Goal: Transaction & Acquisition: Purchase product/service

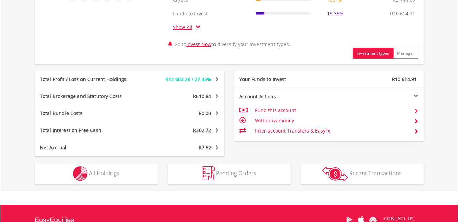
scroll to position [341, 0]
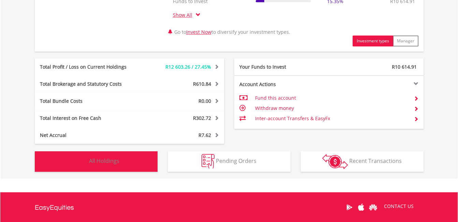
click at [114, 159] on span "All Holdings" at bounding box center [104, 160] width 30 height 7
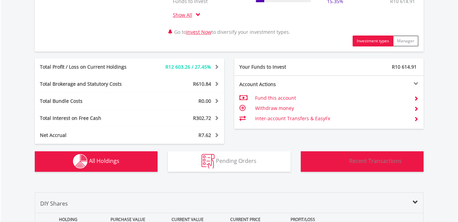
click at [369, 163] on span "Recent Transactions" at bounding box center [375, 160] width 52 height 7
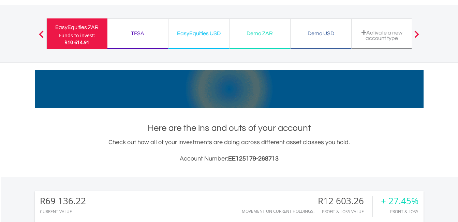
scroll to position [0, 0]
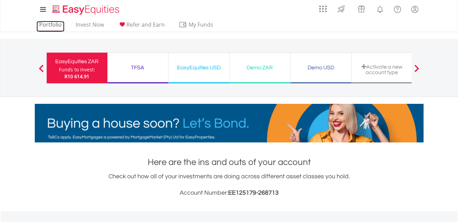
click at [47, 28] on link "Portfolio" at bounding box center [50, 26] width 28 height 11
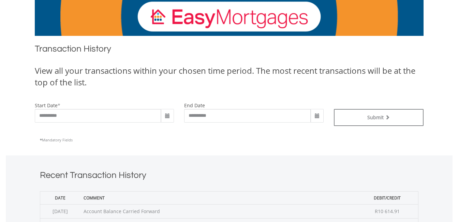
scroll to position [93, 0]
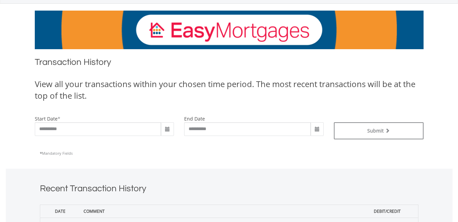
click at [166, 130] on span at bounding box center [167, 128] width 5 height 5
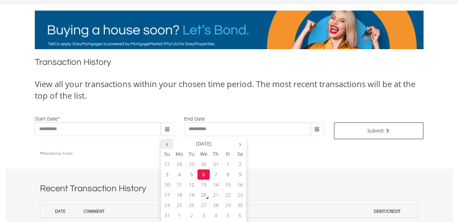
click at [166, 145] on th "‹" at bounding box center [167, 143] width 12 height 10
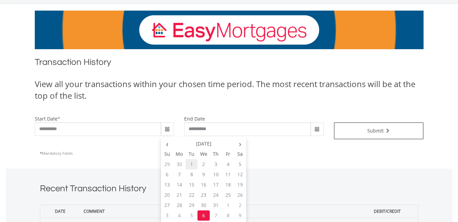
click at [192, 165] on td "1" at bounding box center [191, 164] width 12 height 10
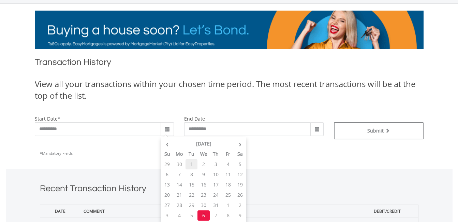
type input "**********"
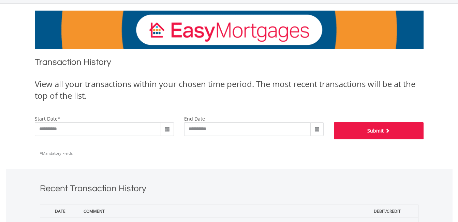
click at [387, 131] on span "submit" at bounding box center [386, 130] width 6 height 5
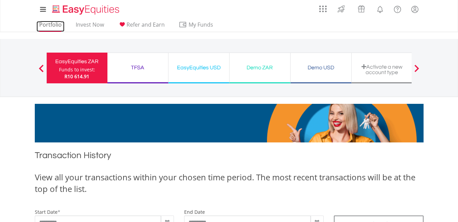
click at [51, 25] on link "Portfolio" at bounding box center [50, 26] width 28 height 11
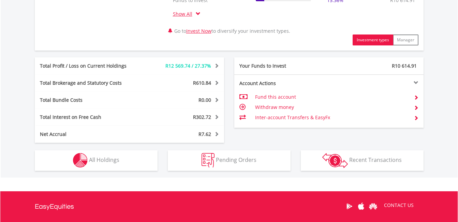
scroll to position [375, 0]
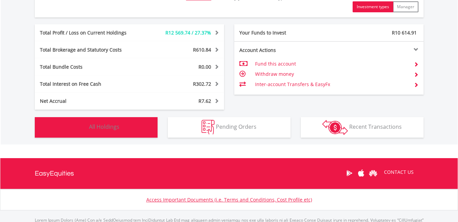
click at [108, 126] on span "All Holdings" at bounding box center [104, 126] width 30 height 7
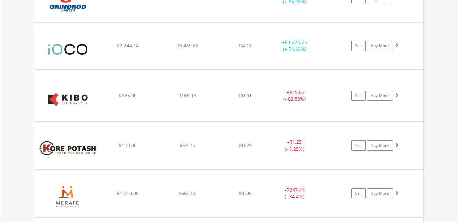
scroll to position [1453, 0]
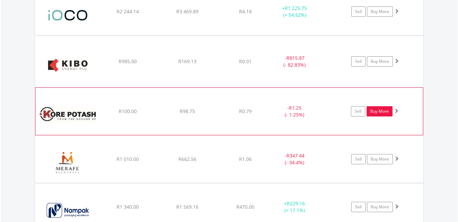
click at [379, 112] on link "Buy More" at bounding box center [379, 111] width 26 height 10
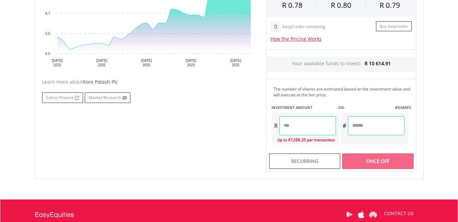
scroll to position [273, 0]
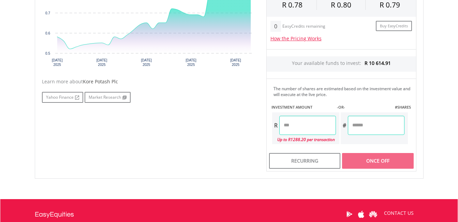
click at [282, 124] on input "number" at bounding box center [307, 125] width 57 height 19
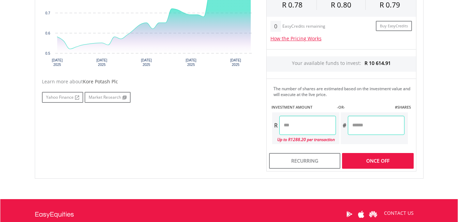
type input "***"
type input "******"
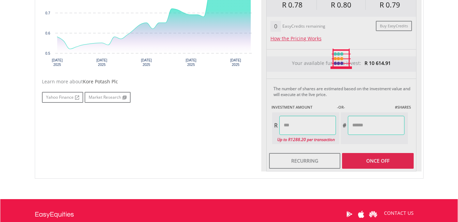
click at [376, 159] on div "Last Updated Price: 15-min. Delay* Price Update Cost: 2 Credits Request A Price…" at bounding box center [341, 58] width 160 height 225
type input "***"
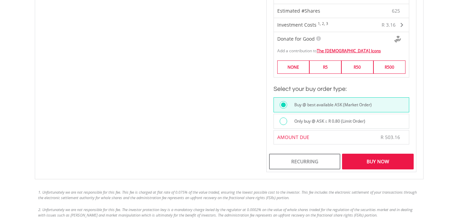
scroll to position [443, 0]
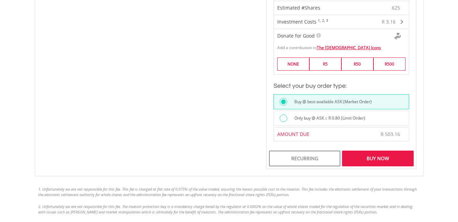
click at [380, 157] on div "Buy Now" at bounding box center [377, 158] width 71 height 16
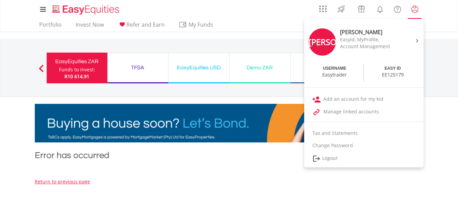
click at [414, 11] on lord-icon "My Profile" at bounding box center [414, 9] width 9 height 9
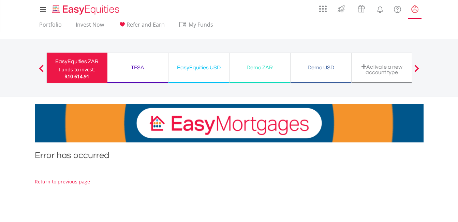
click at [413, 10] on lord-icon "My Profile" at bounding box center [414, 9] width 9 height 9
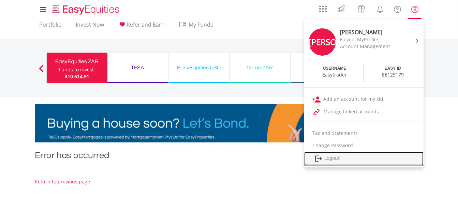
click at [333, 157] on link "Logout" at bounding box center [363, 158] width 119 height 14
